Goal: Task Accomplishment & Management: Manage account settings

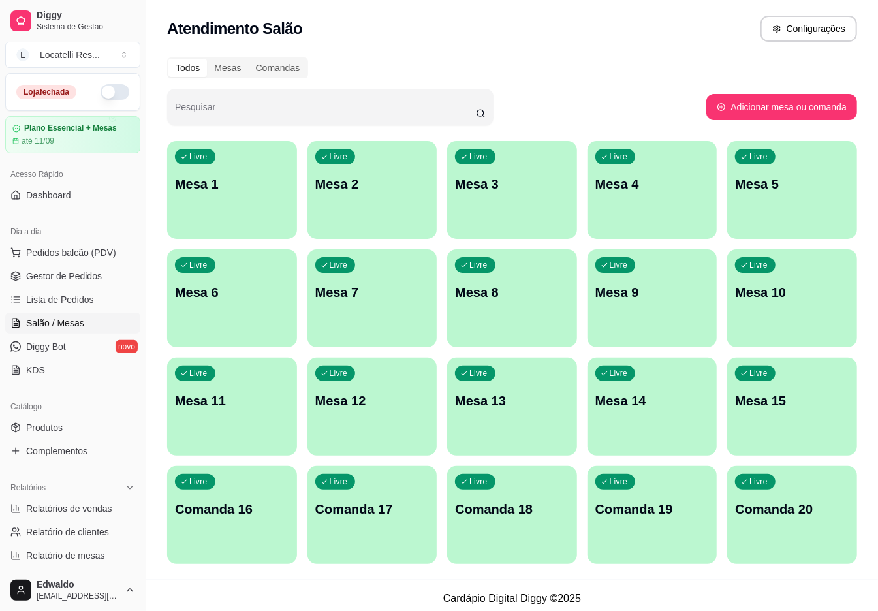
click at [101, 93] on button "button" at bounding box center [115, 92] width 29 height 16
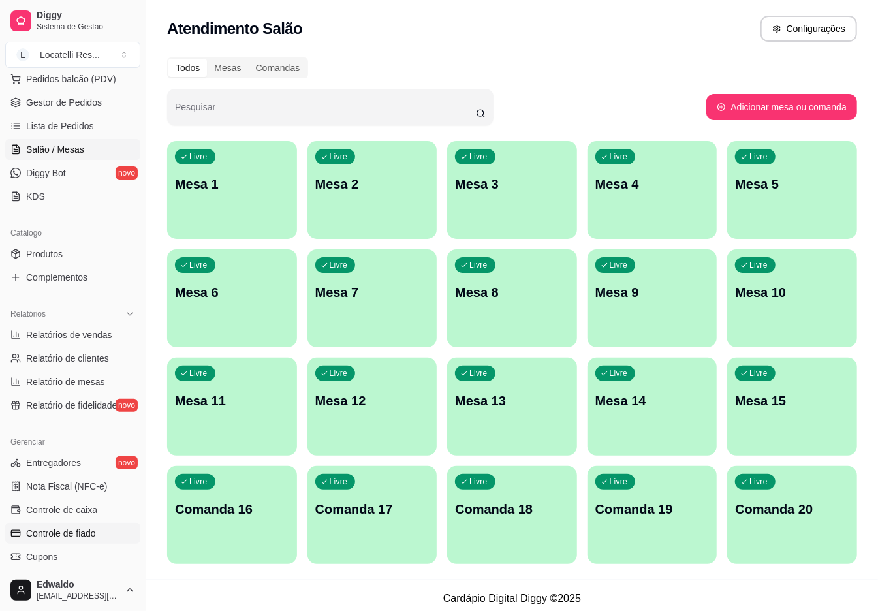
scroll to position [261, 0]
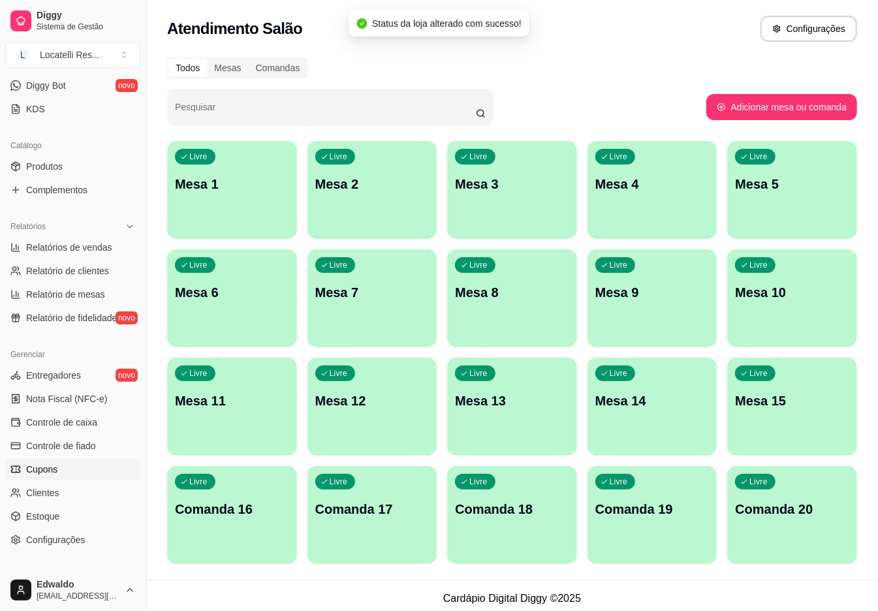
click at [47, 468] on span "Cupons" at bounding box center [41, 469] width 31 height 13
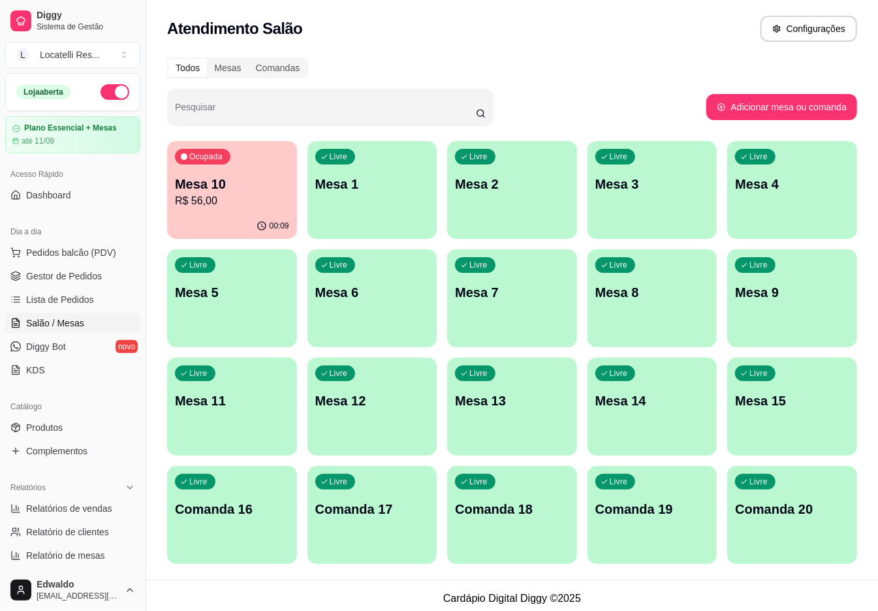
click at [198, 192] on div "Mesa 10 R$ 56,00" at bounding box center [232, 192] width 114 height 34
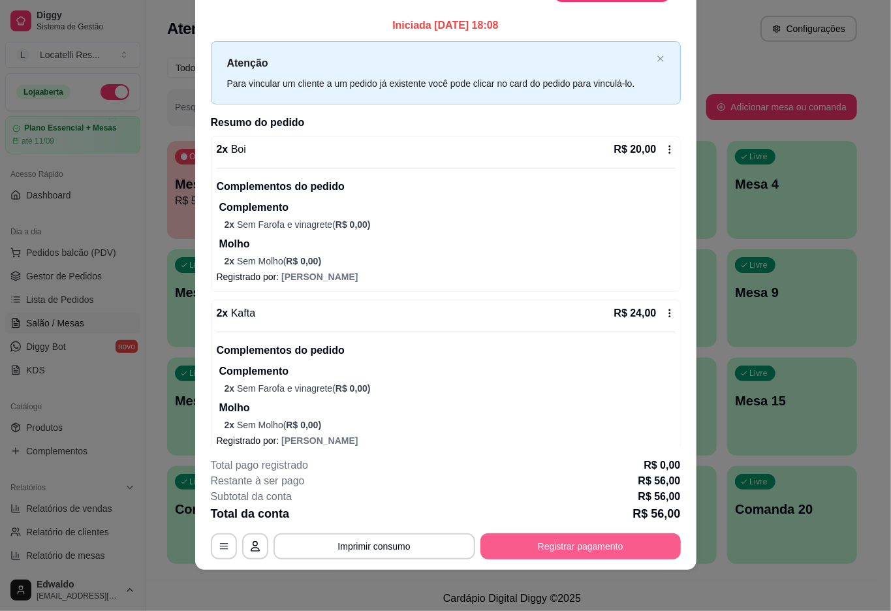
click at [544, 544] on button "Registrar pagamento" at bounding box center [581, 546] width 200 height 26
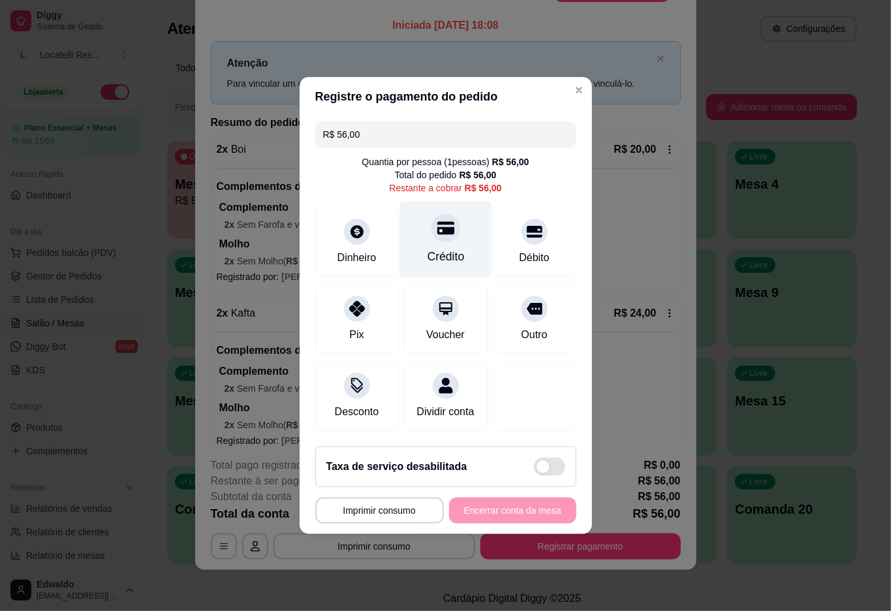
click at [432, 227] on div at bounding box center [446, 228] width 29 height 29
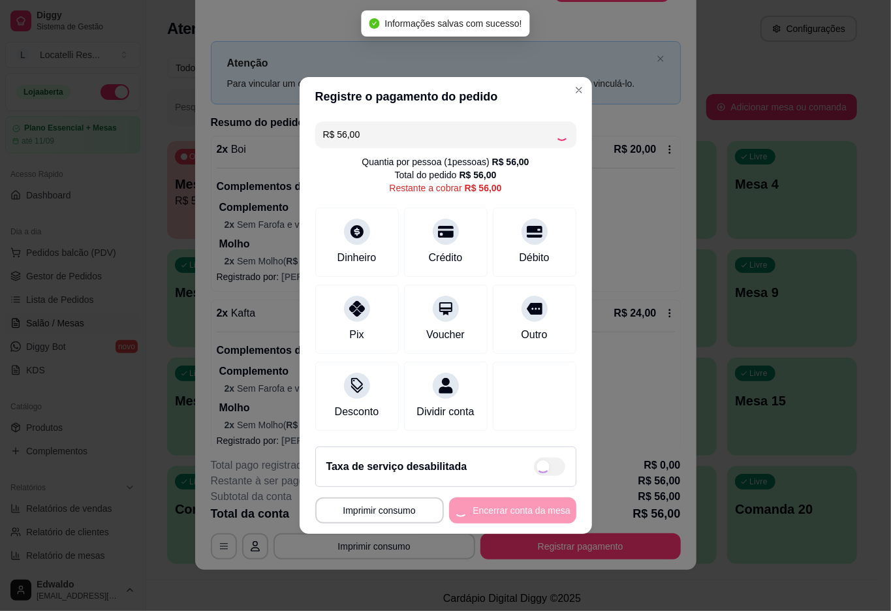
type input "R$ 0,00"
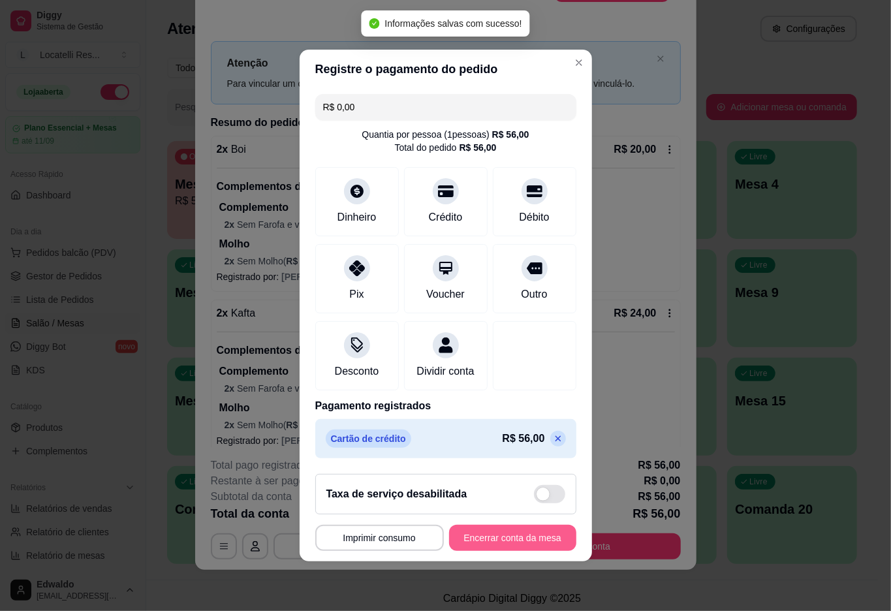
click at [520, 539] on button "Encerrar conta da mesa" at bounding box center [512, 538] width 127 height 26
